Goal: Check status: Check status

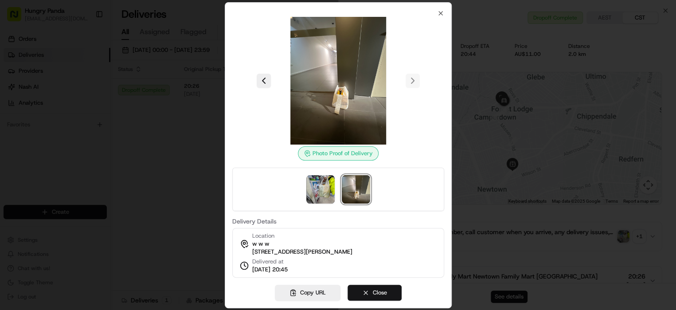
click at [373, 294] on button "Close" at bounding box center [374, 292] width 54 height 16
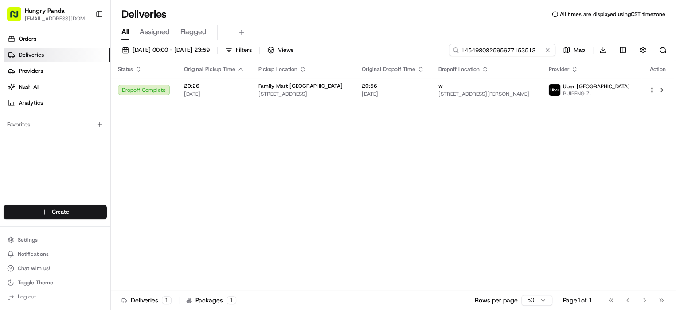
click at [528, 51] on input "145498082595677153513" at bounding box center [502, 50] width 106 height 12
paste input "702803543695575511647"
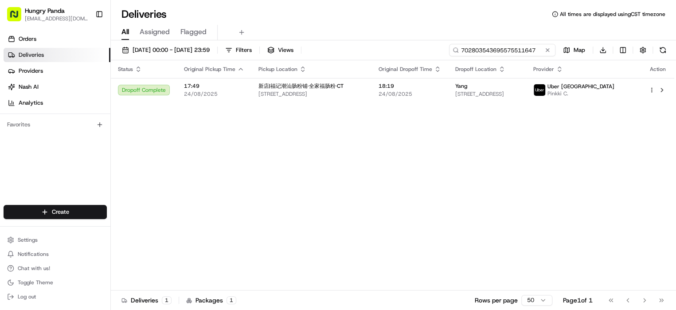
type input "702803543695575511647"
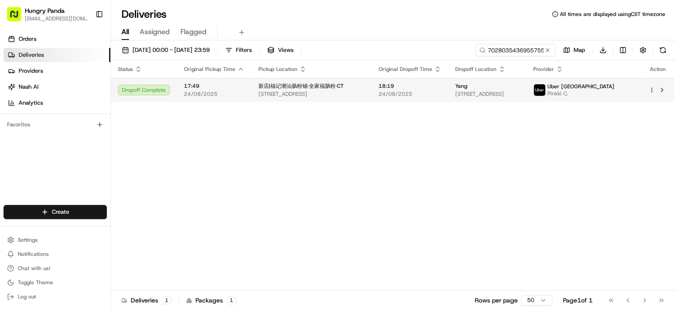
drag, startPoint x: 538, startPoint y: 75, endPoint x: 545, endPoint y: 81, distance: 8.8
click at [526, 81] on td "Yang [STREET_ADDRESS]" at bounding box center [487, 90] width 78 height 24
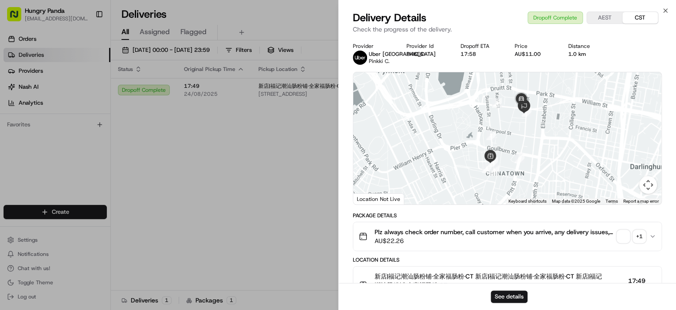
click at [630, 233] on button "+ 1" at bounding box center [631, 236] width 28 height 12
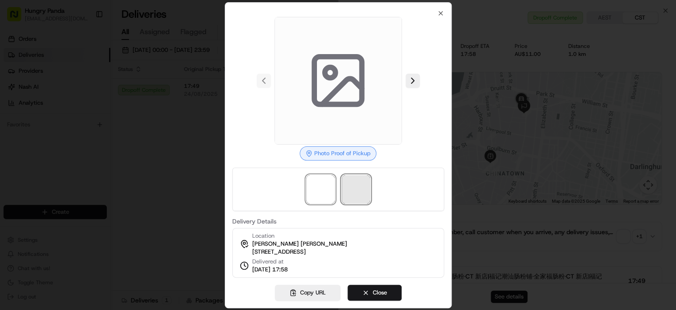
click at [356, 193] on span at bounding box center [356, 189] width 28 height 28
